Goal: Task Accomplishment & Management: Complete application form

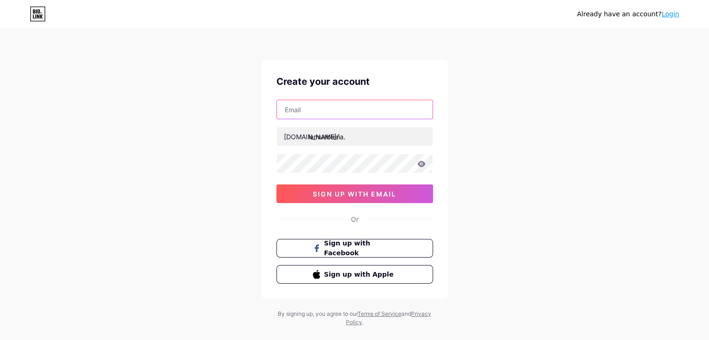
click at [331, 110] on input "text" at bounding box center [355, 109] width 156 height 19
click at [494, 124] on div "Already have an account? Login Create your account [DOMAIN_NAME]/ lamuebleria. …" at bounding box center [354, 178] width 709 height 357
click at [352, 106] on input "text" at bounding box center [355, 109] width 156 height 19
type input "[EMAIL_ADDRESS][DOMAIN_NAME]"
click at [420, 163] on icon at bounding box center [421, 164] width 8 height 7
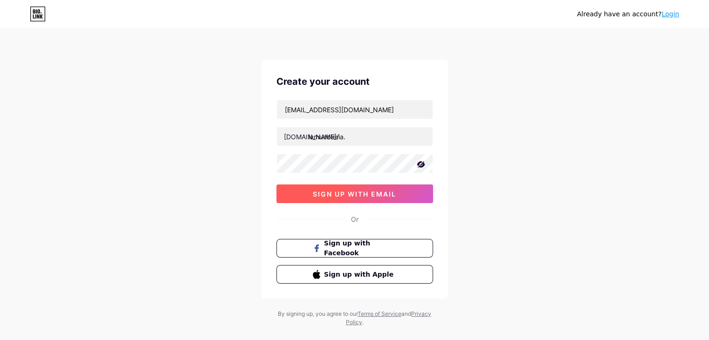
click at [372, 189] on button "sign up with email" at bounding box center [354, 194] width 157 height 19
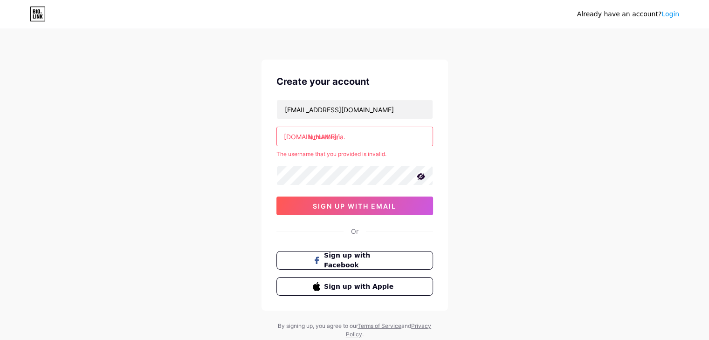
click at [354, 137] on input "lamuebleria." at bounding box center [355, 136] width 156 height 19
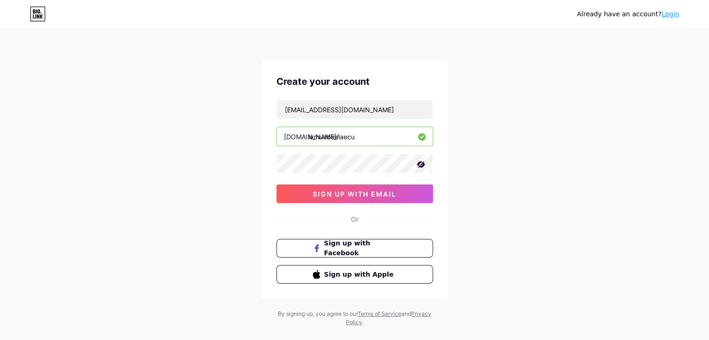
click at [486, 154] on div "Already have an account? Login Create your account [EMAIL_ADDRESS][DOMAIN_NAME]…" at bounding box center [354, 178] width 709 height 357
click at [378, 143] on input "lamuebleriaecu" at bounding box center [355, 136] width 156 height 19
click at [352, 200] on button "sign up with email" at bounding box center [354, 194] width 157 height 19
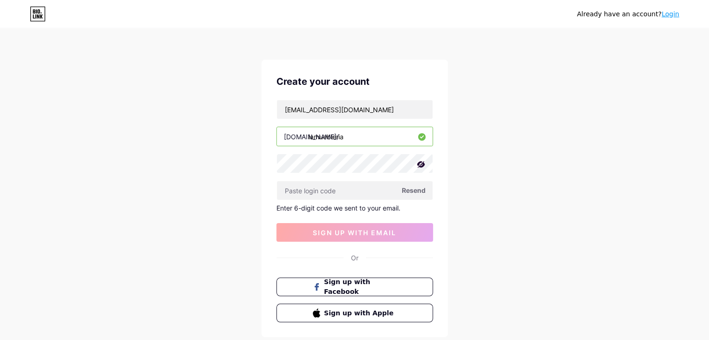
click at [369, 140] on input "lamuebleria" at bounding box center [355, 136] width 156 height 19
type input "lamuebleria"
click at [439, 66] on div "Create your account [EMAIL_ADDRESS][DOMAIN_NAME] [DOMAIN_NAME]/ lamuebleria Res…" at bounding box center [354, 199] width 186 height 278
click at [414, 188] on span "Resend" at bounding box center [414, 191] width 24 height 10
click at [375, 106] on input "[EMAIL_ADDRESS][DOMAIN_NAME]" at bounding box center [355, 109] width 156 height 19
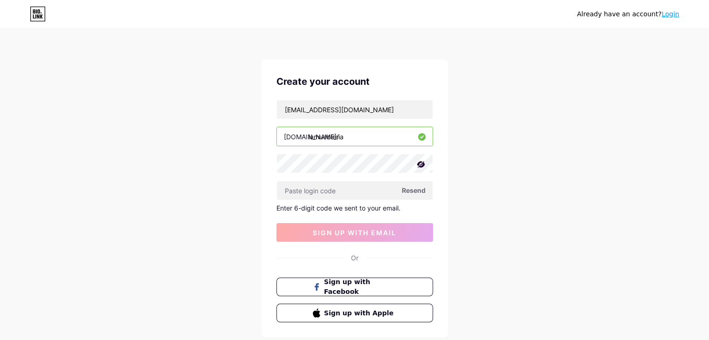
click at [480, 136] on div "Already have an account? Login Create your account [EMAIL_ADDRESS][DOMAIN_NAME]…" at bounding box center [354, 197] width 709 height 395
click at [417, 187] on span "Resend" at bounding box center [414, 191] width 24 height 10
paste input "707253"
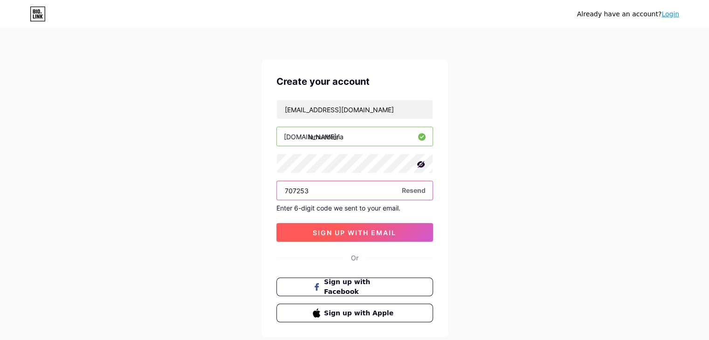
type input "707253"
click at [390, 229] on span "sign up with email" at bounding box center [354, 233] width 83 height 8
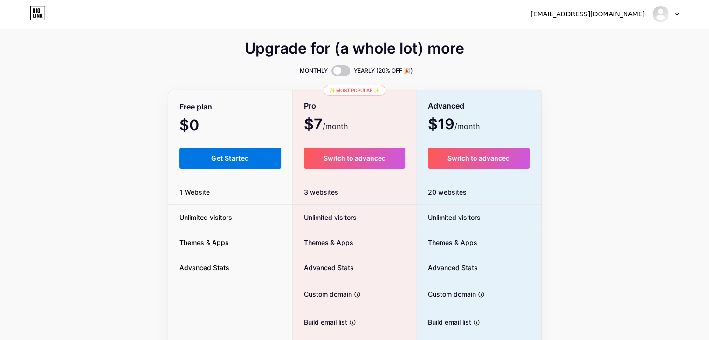
click at [246, 153] on button "Get Started" at bounding box center [230, 158] width 102 height 21
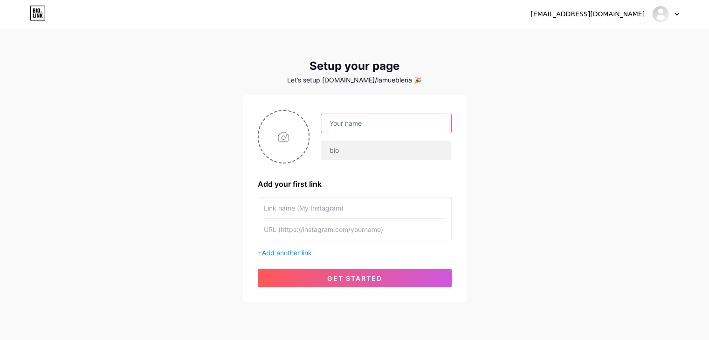
click at [358, 121] on input "text" at bounding box center [386, 123] width 130 height 19
type input "[EMAIL_ADDRESS][DOMAIN_NAME]"
click at [278, 150] on input "file" at bounding box center [284, 137] width 50 height 52
type input "C:\fakepath\muebleria sri 200x200 (1).jpg"
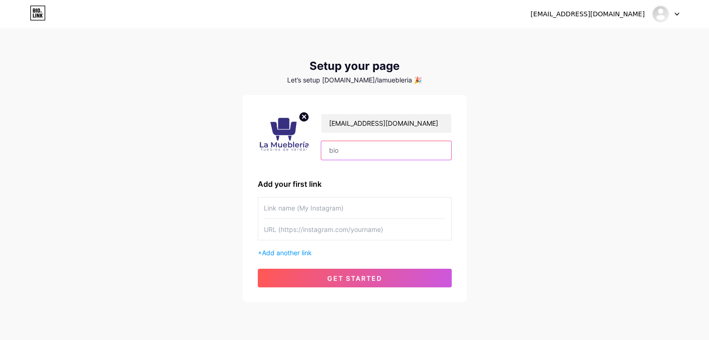
click at [367, 155] on input "text" at bounding box center [386, 150] width 130 height 19
click at [329, 208] on input "text" at bounding box center [355, 208] width 182 height 21
type input "Instagram"
click at [278, 257] on div "+ Add another link" at bounding box center [355, 253] width 194 height 10
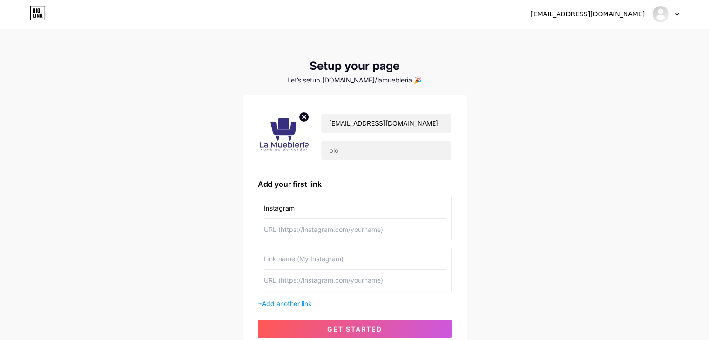
click at [284, 252] on input "text" at bounding box center [355, 258] width 182 height 21
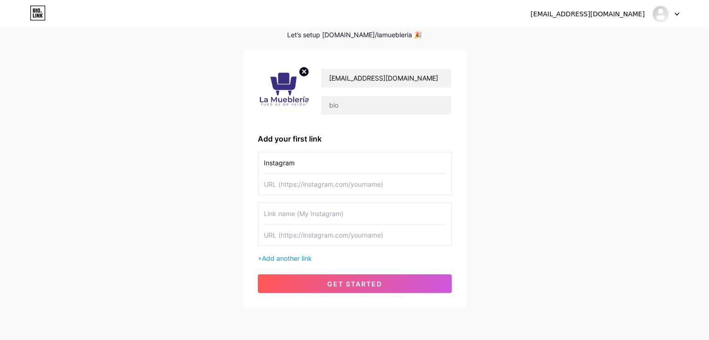
scroll to position [47, 0]
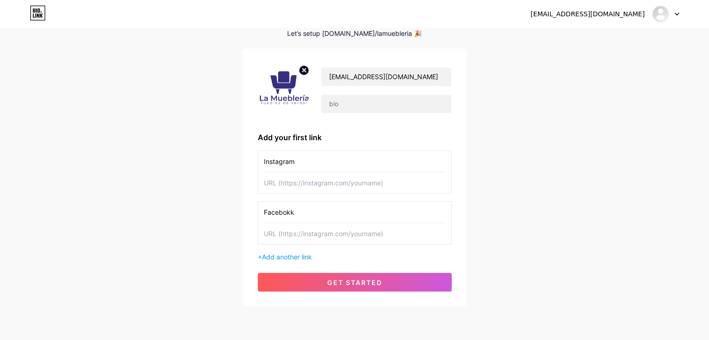
type input "Facebokk"
click at [292, 261] on div "[EMAIL_ADDRESS][DOMAIN_NAME] Add your first link Instagram Facebokk + Add anoth…" at bounding box center [355, 177] width 194 height 228
click at [293, 256] on span "Add another link" at bounding box center [287, 257] width 50 height 8
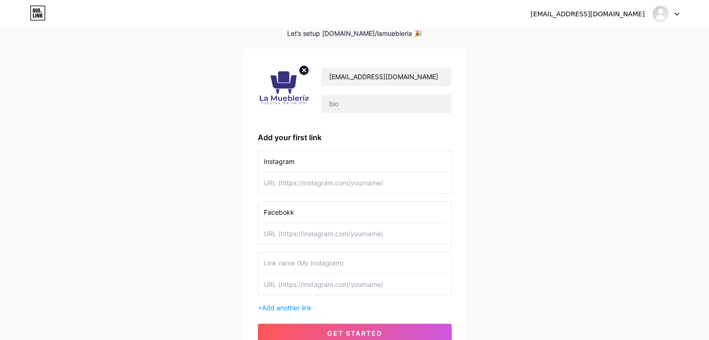
click at [296, 260] on input "text" at bounding box center [355, 263] width 182 height 21
type input "Tiktok"
drag, startPoint x: 306, startPoint y: 157, endPoint x: 219, endPoint y: 159, distance: 86.7
click at [219, 159] on div "[EMAIL_ADDRESS][DOMAIN_NAME] Dashboard Logout Setup your page Let’s setup [DOMA…" at bounding box center [354, 170] width 709 height 434
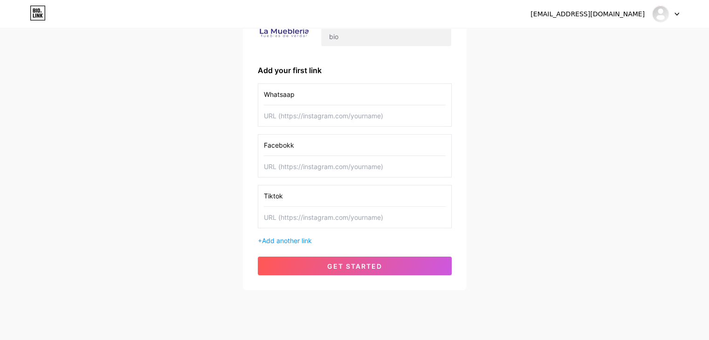
scroll to position [131, 0]
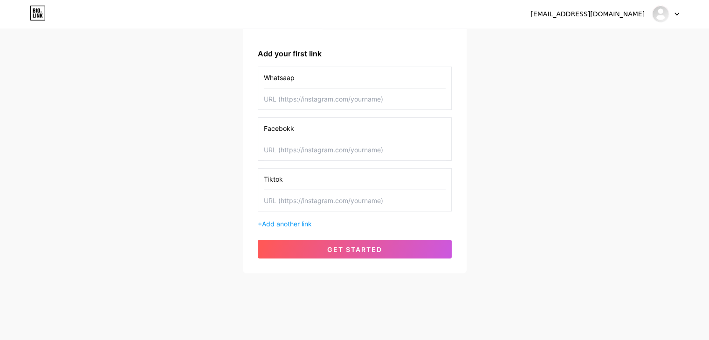
paste input "whatsap"
click at [268, 76] on input "whatsapp" at bounding box center [355, 77] width 182 height 21
click at [283, 76] on input "whatsapp" at bounding box center [355, 77] width 182 height 21
click at [283, 77] on input "whatsapp" at bounding box center [355, 77] width 182 height 21
click at [285, 78] on input "whatsapp" at bounding box center [355, 77] width 182 height 21
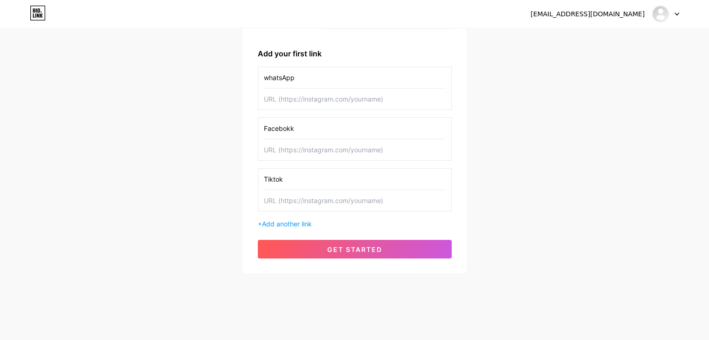
type input "whatsApp"
click at [345, 133] on input "Facebokk" at bounding box center [355, 128] width 182 height 21
type input "Facebook"
click at [298, 217] on div "whatsApp Facebook Tiktok + Add another link" at bounding box center [355, 148] width 194 height 162
click at [300, 222] on span "Add another link" at bounding box center [287, 224] width 50 height 8
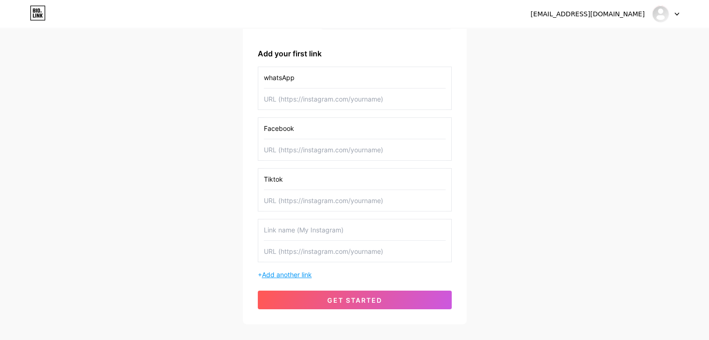
click at [300, 222] on input "text" at bounding box center [355, 230] width 182 height 21
type input "Instagram"
click at [314, 103] on input "text" at bounding box center [355, 99] width 182 height 21
click at [271, 77] on input "whatsApp" at bounding box center [355, 77] width 182 height 21
type input "WhatsApp"
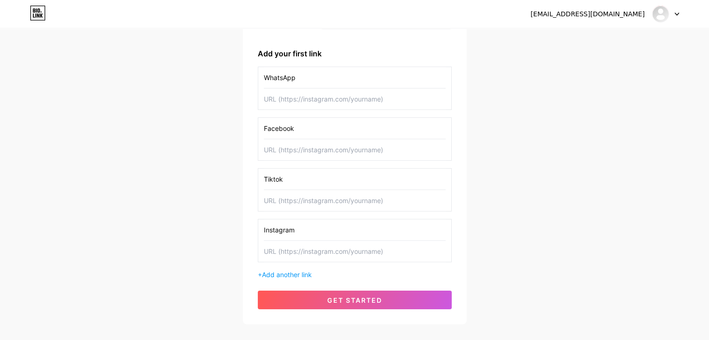
click at [511, 169] on div "[EMAIL_ADDRESS][DOMAIN_NAME] Dashboard Logout Setup your page Let’s setup [DOMA…" at bounding box center [354, 111] width 709 height 485
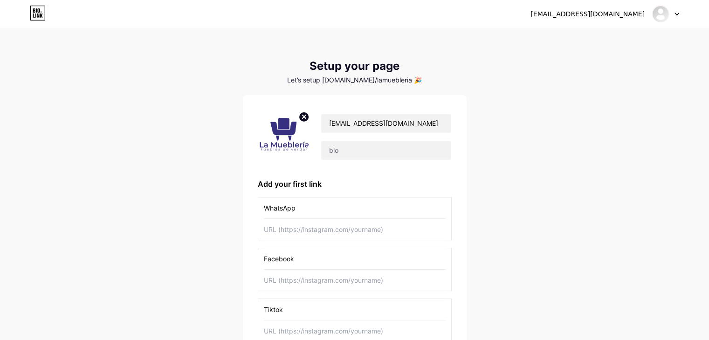
scroll to position [0, 0]
click at [387, 120] on input "[EMAIL_ADDRESS][DOMAIN_NAME]" at bounding box center [386, 123] width 130 height 19
click at [472, 102] on div "[EMAIL_ADDRESS][DOMAIN_NAME] Dashboard Logout Setup your page Let’s setup [DOMA…" at bounding box center [354, 242] width 709 height 485
click at [395, 79] on div "Let’s setup [DOMAIN_NAME]/lamuebleria 🎉" at bounding box center [355, 79] width 224 height 7
drag, startPoint x: 396, startPoint y: 81, endPoint x: 337, endPoint y: 79, distance: 58.3
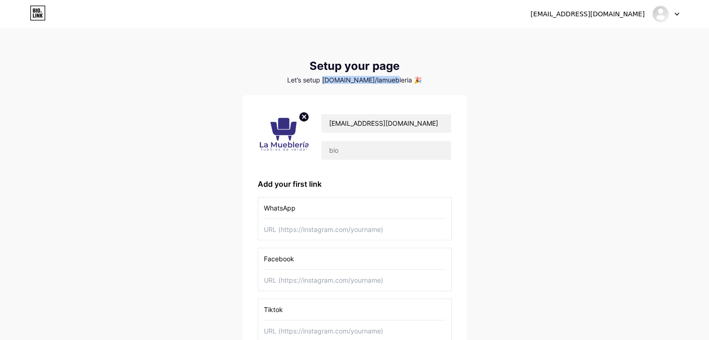
click at [337, 79] on div "Let’s setup [DOMAIN_NAME]/lamuebleria 🎉" at bounding box center [355, 79] width 224 height 7
copy div "[DOMAIN_NAME]/lamuebleria"
drag, startPoint x: 427, startPoint y: 122, endPoint x: 279, endPoint y: 125, distance: 147.8
click at [279, 125] on div "[EMAIL_ADDRESS][DOMAIN_NAME]" at bounding box center [355, 137] width 194 height 54
